Goal: Information Seeking & Learning: Understand process/instructions

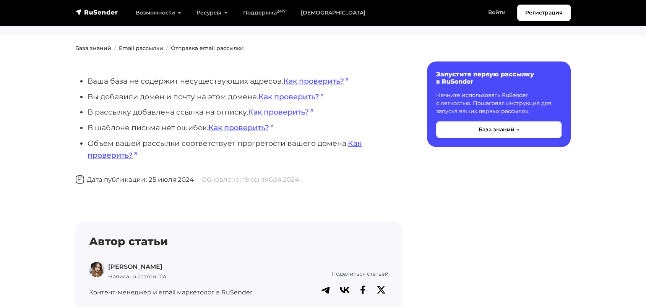
scroll to position [58, 0]
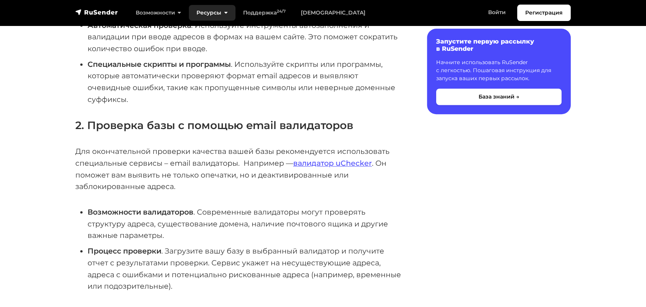
scroll to position [314, 0]
